Goal: Information Seeking & Learning: Learn about a topic

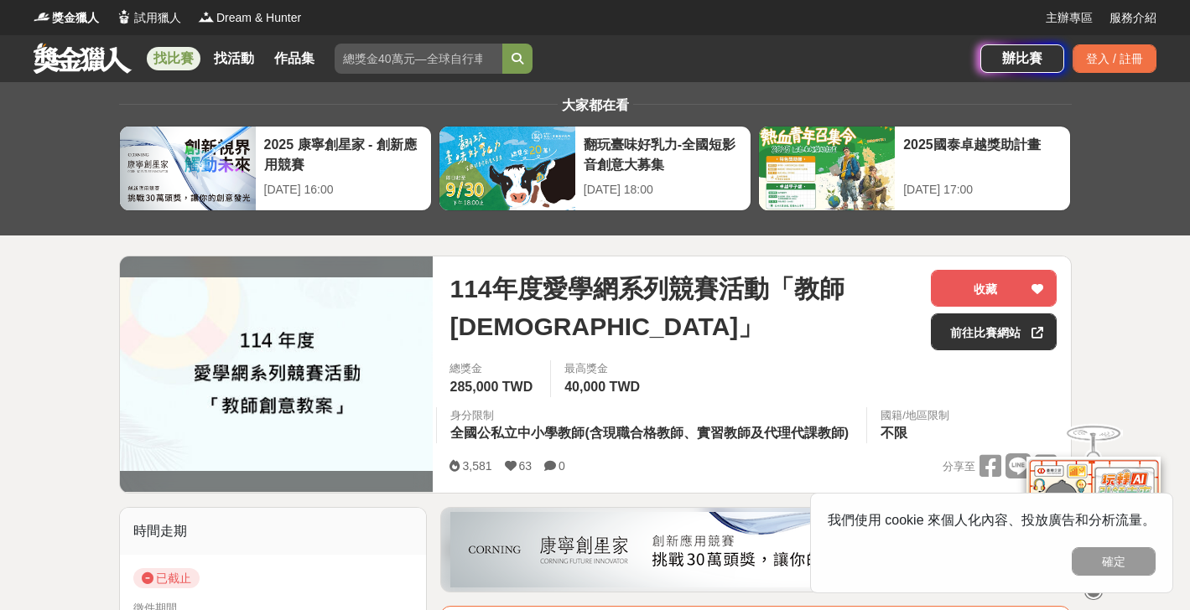
click at [92, 55] on link at bounding box center [82, 58] width 101 height 32
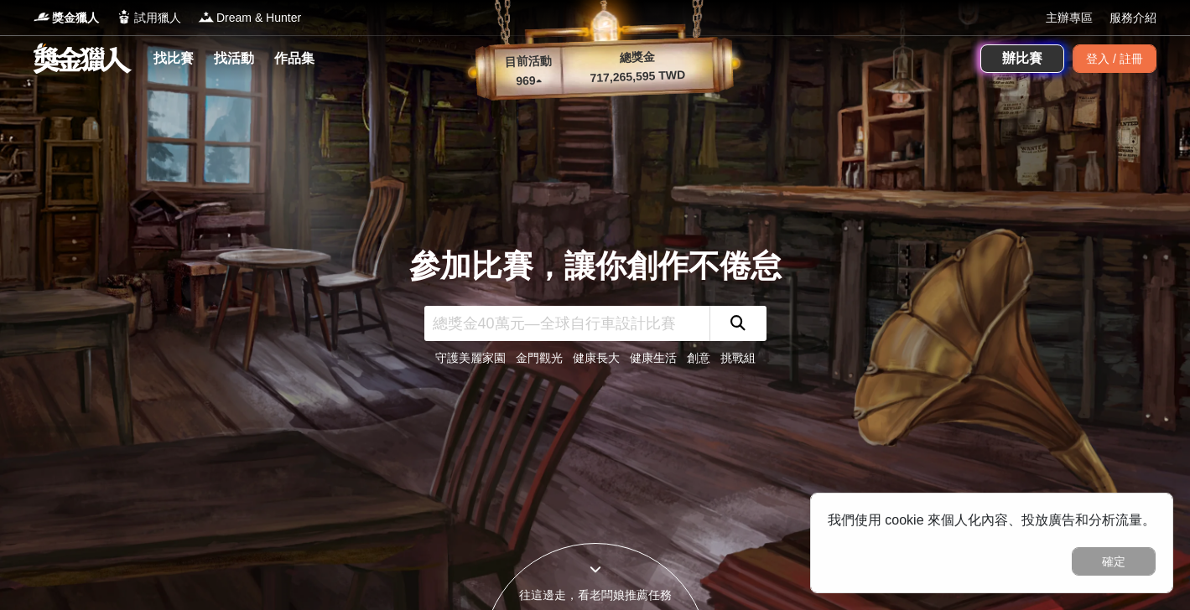
click at [519, 340] on input "text" at bounding box center [566, 323] width 285 height 35
type input "教案"
click button "submit" at bounding box center [737, 323] width 57 height 35
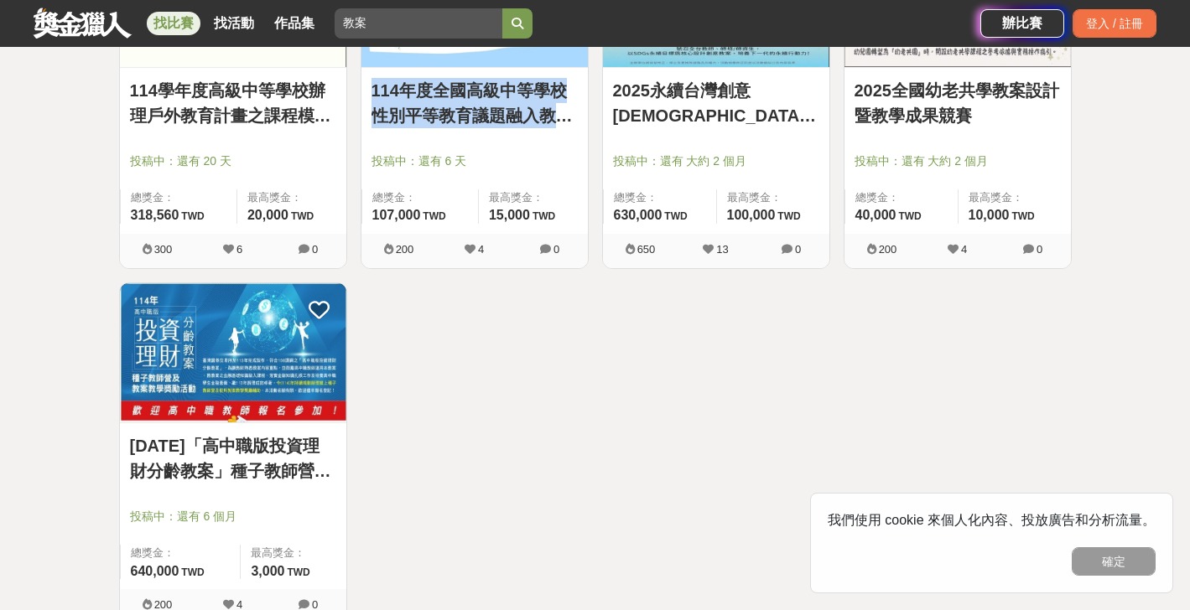
scroll to position [1526, 0]
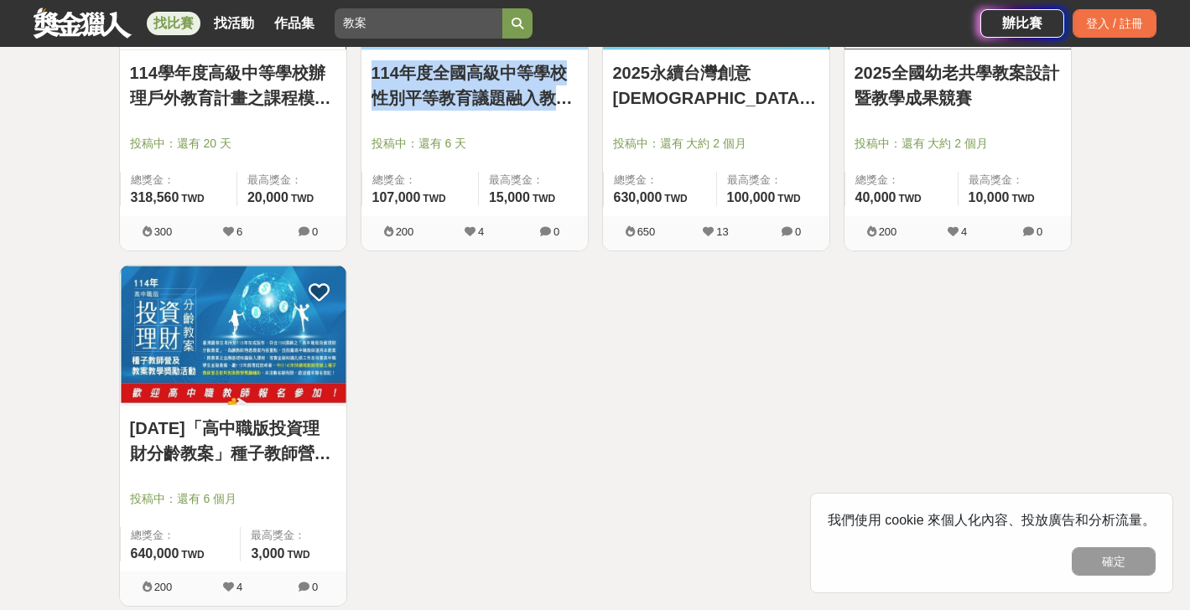
click at [773, 239] on span "0" at bounding box center [791, 232] width 75 height 18
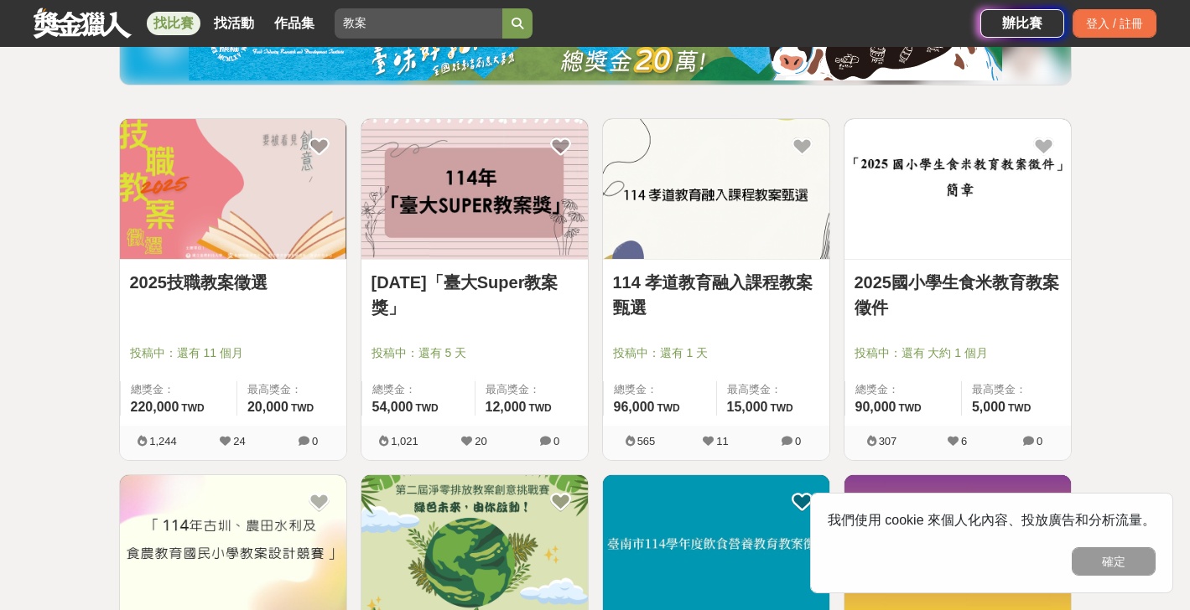
scroll to position [216, 0]
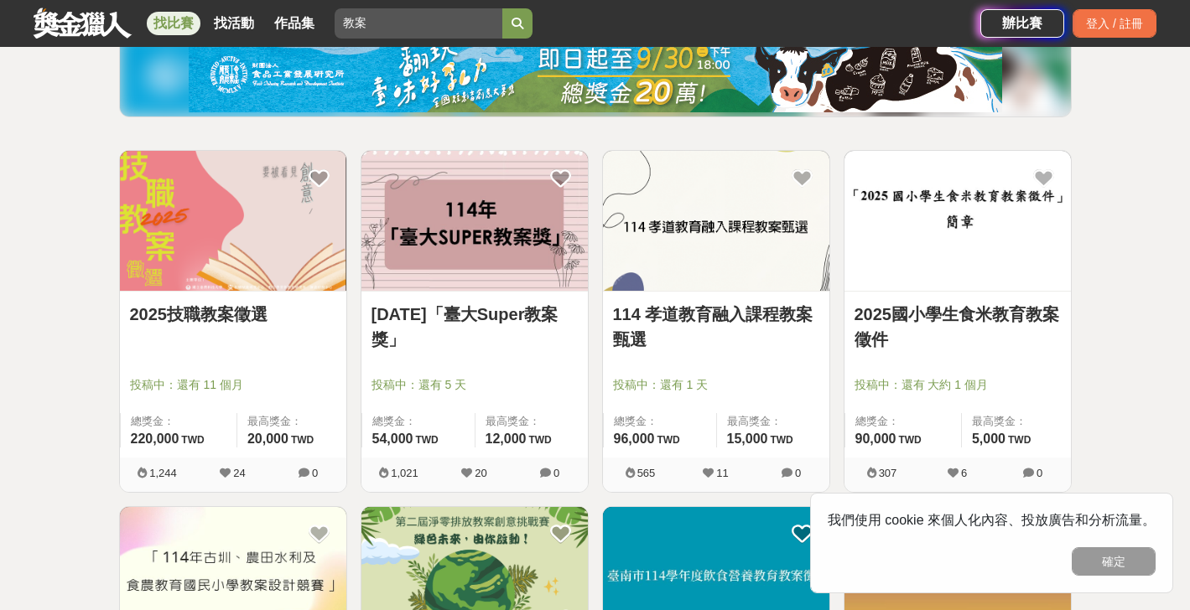
click at [506, 311] on link "114年「臺大Super教案獎」" at bounding box center [474, 327] width 206 height 50
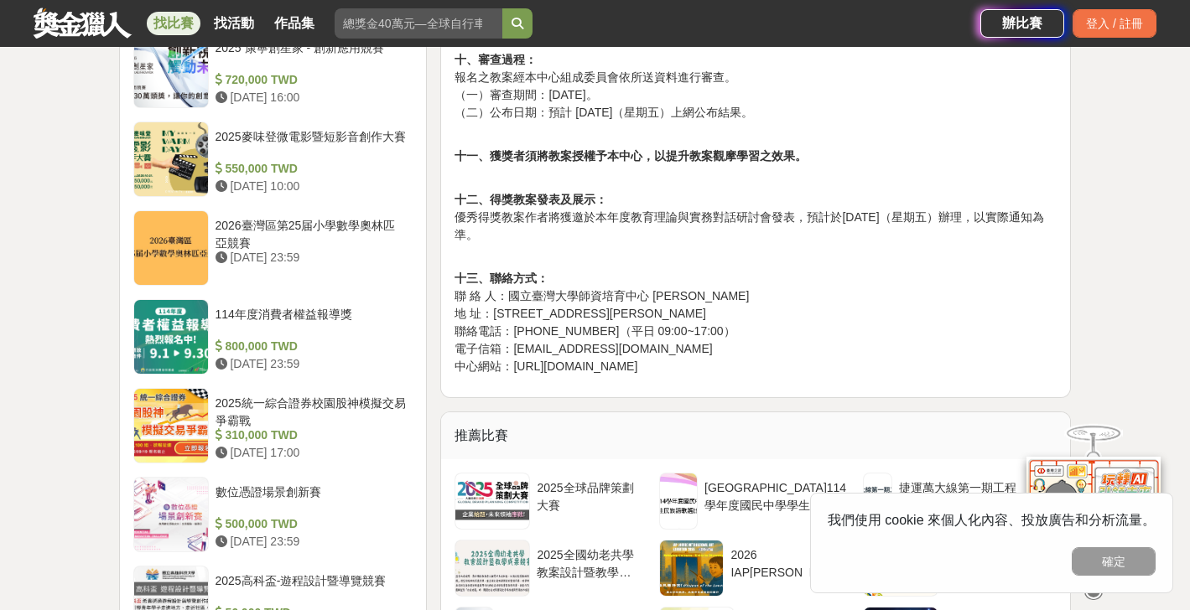
scroll to position [1574, 0]
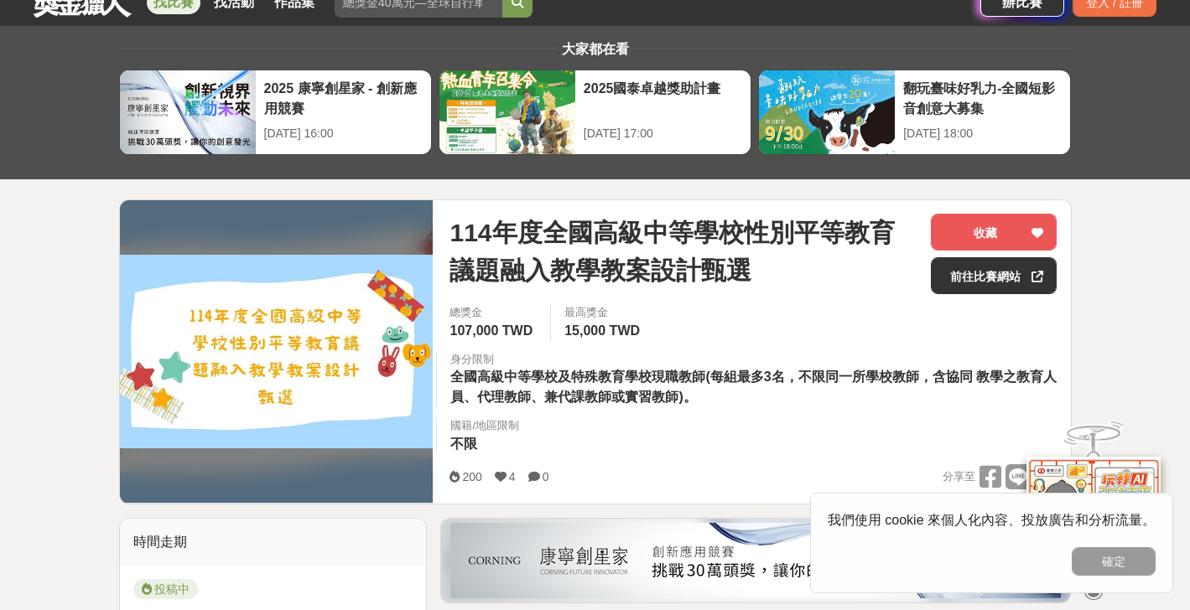
scroll to position [251, 0]
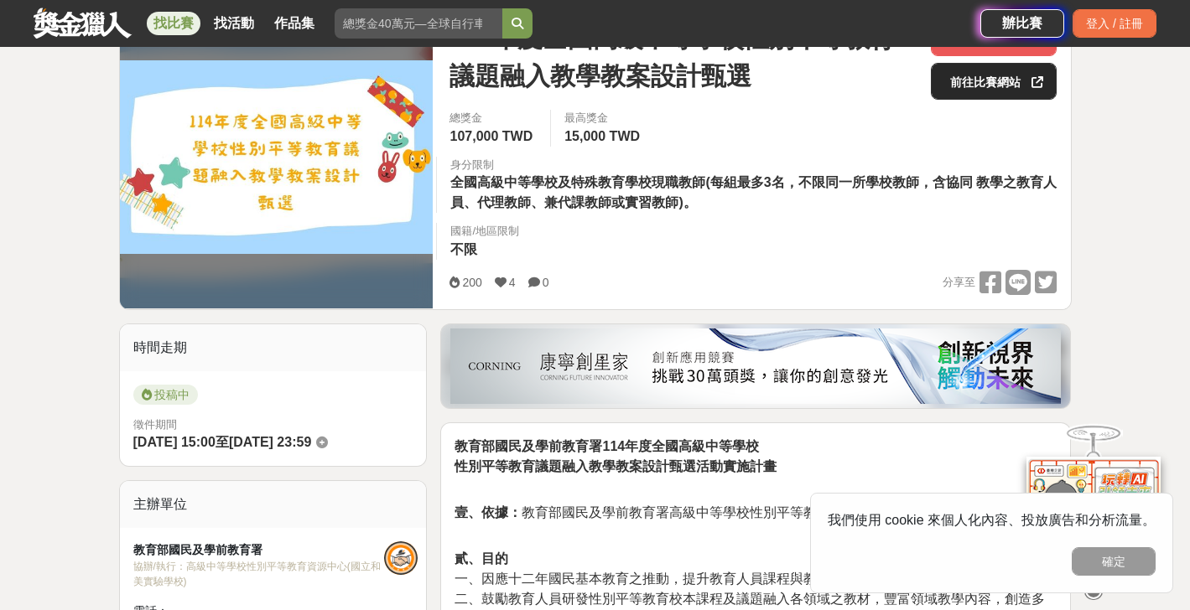
click at [979, 90] on link "前往比賽網站" at bounding box center [994, 81] width 126 height 37
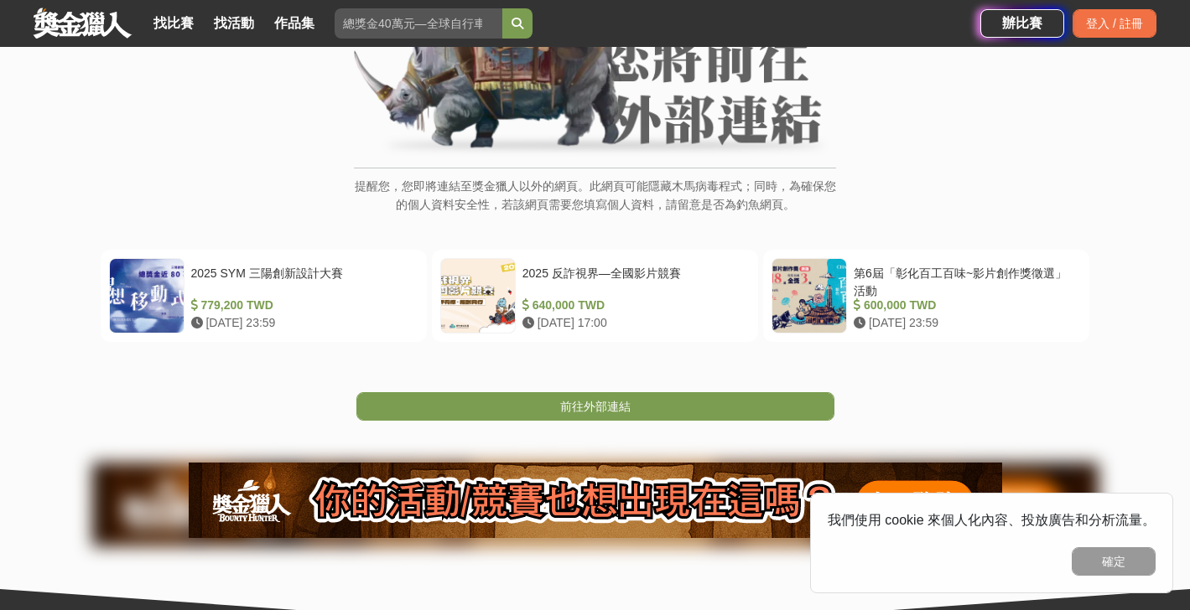
scroll to position [259, 0]
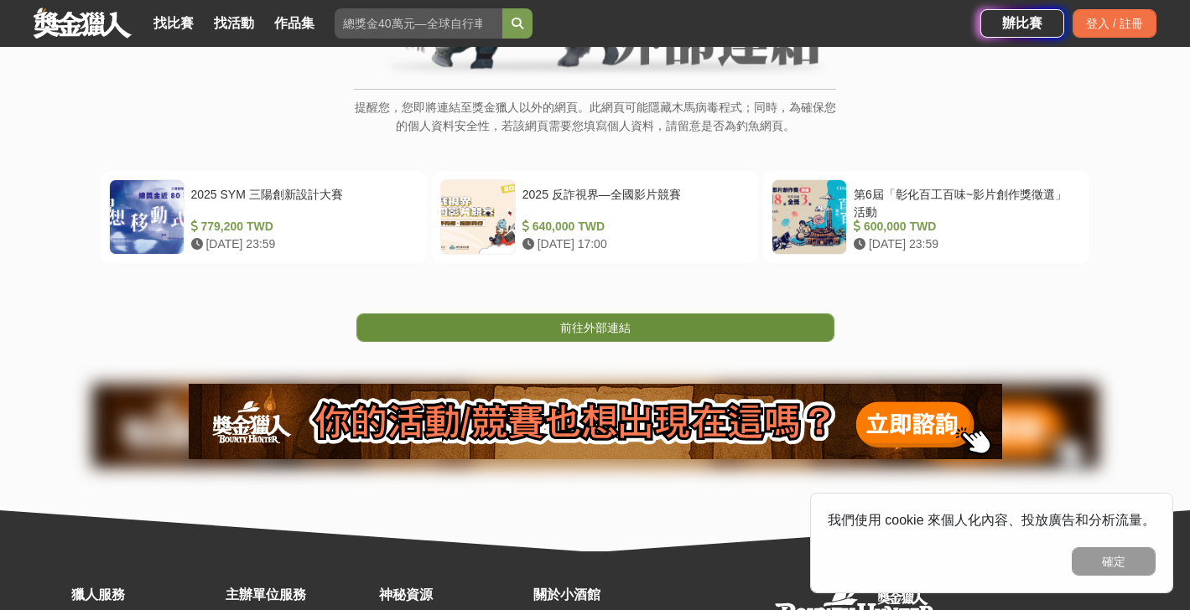
click at [641, 326] on link "前往外部連結" at bounding box center [595, 328] width 478 height 29
